Goal: Task Accomplishment & Management: Manage account settings

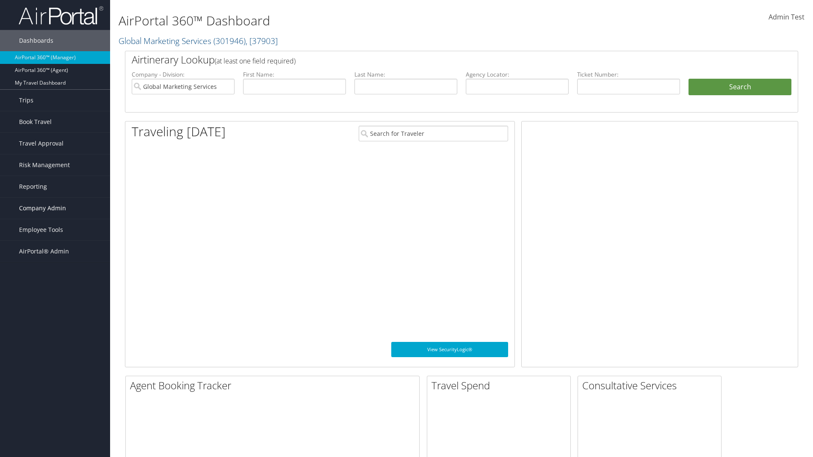
click at [55, 208] on span "Company Admin" at bounding box center [42, 208] width 47 height 21
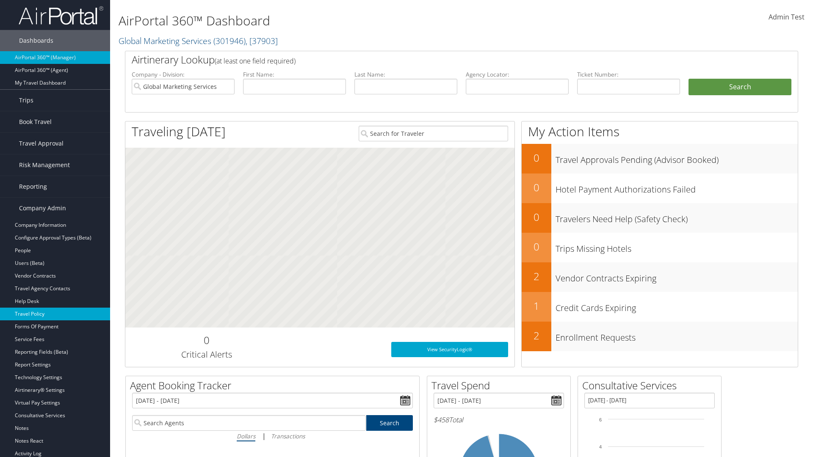
click at [55, 314] on link "Travel Policy" at bounding box center [55, 314] width 110 height 13
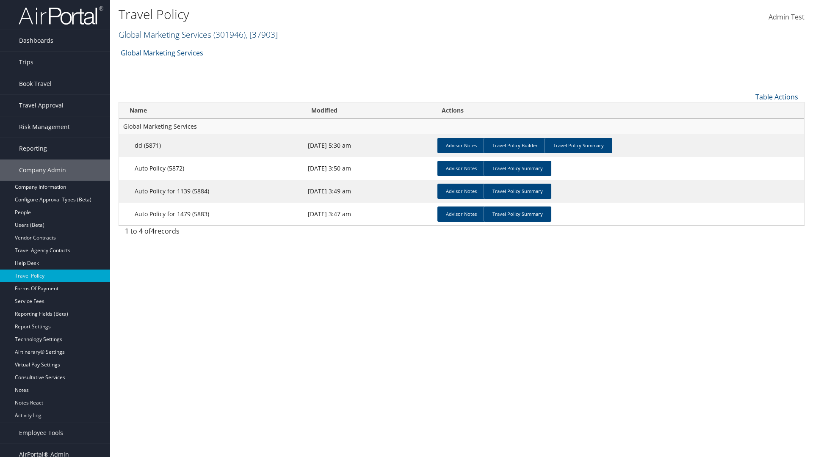
click at [164, 34] on link "Global Marketing Services ( 301946 ) , [ 37903 ]" at bounding box center [198, 34] width 159 height 11
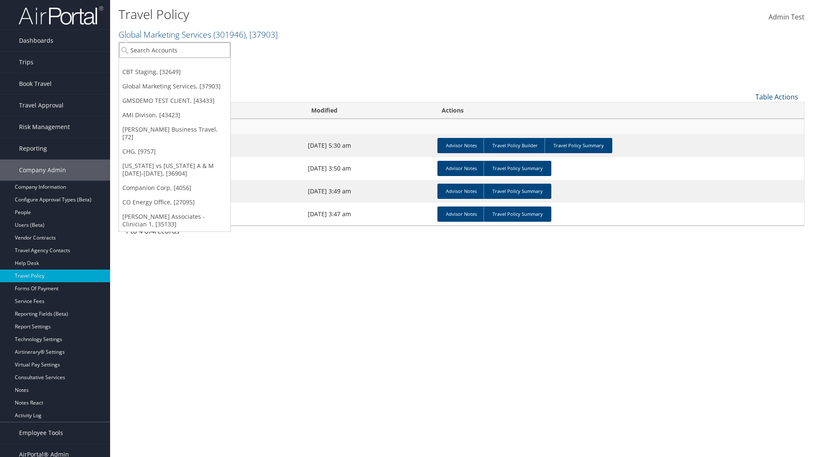
click at [174, 50] on input "search" at bounding box center [174, 50] width 111 height 16
type input "Global Marketing Services"
click at [182, 66] on div "Global Marketing Services (301946), [37903]" at bounding box center [182, 66] width 136 height 8
